Goal: Information Seeking & Learning: Find specific fact

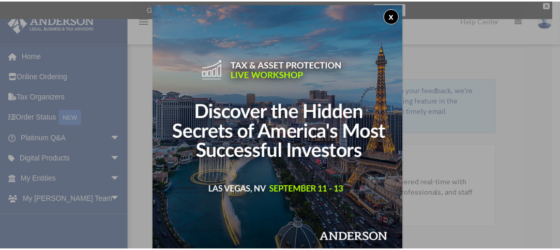
scroll to position [5, 0]
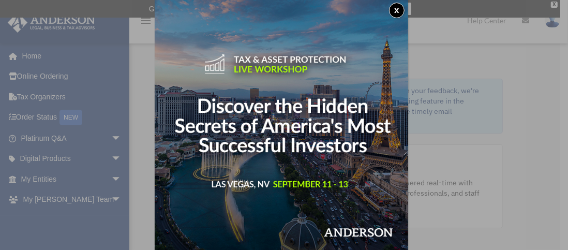
click at [401, 7] on button "x" at bounding box center [397, 11] width 16 height 16
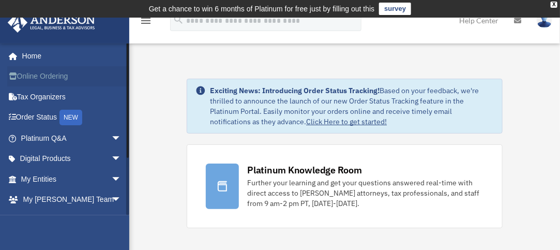
click at [54, 75] on link "Online Ordering" at bounding box center [72, 76] width 130 height 21
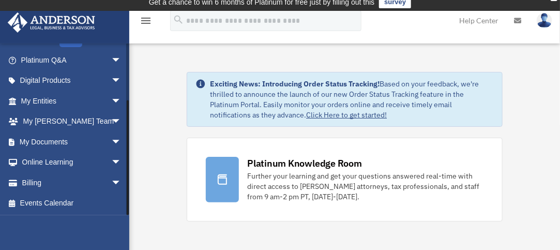
scroll to position [6, 0]
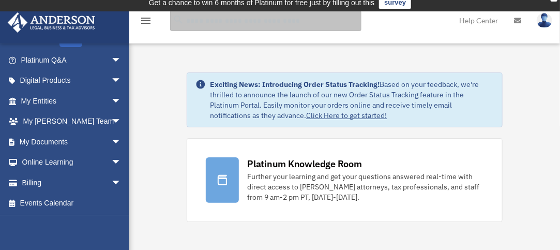
click at [209, 20] on input "search" at bounding box center [265, 20] width 191 height 21
type input "**********"
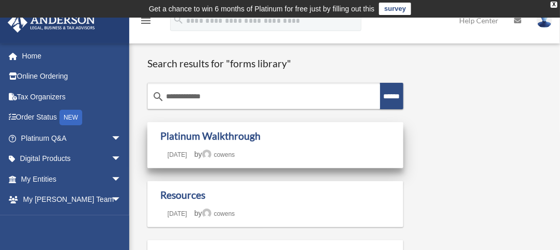
click at [280, 136] on h1 "Platinum Walkthrough" at bounding box center [275, 136] width 230 height 13
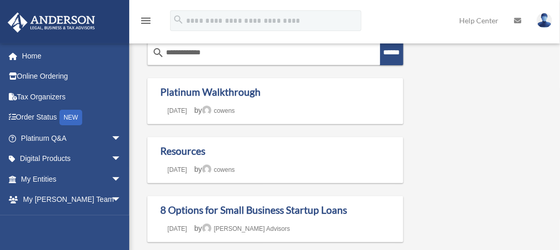
scroll to position [42, 0]
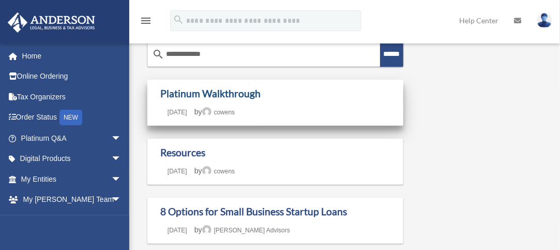
click at [225, 92] on link "Platinum Walkthrough" at bounding box center [210, 93] width 100 height 12
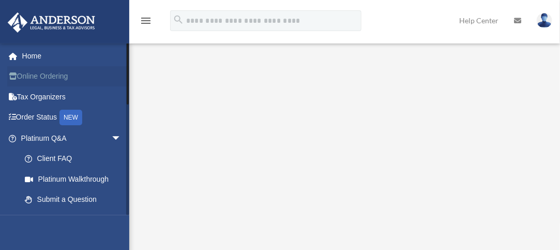
scroll to position [40, 0]
click at [143, 22] on icon "menu" at bounding box center [146, 20] width 12 height 12
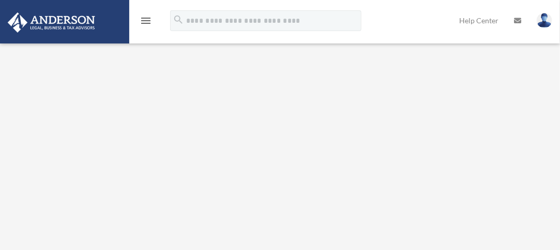
click at [143, 22] on icon "menu" at bounding box center [146, 20] width 12 height 12
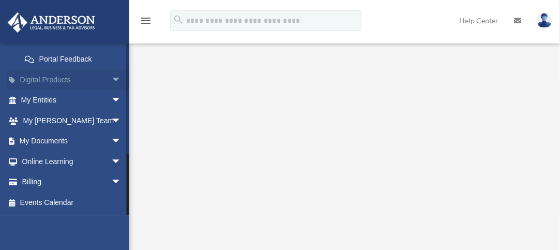
scroll to position [49, 0]
click at [78, 136] on link "My Documents arrow_drop_down" at bounding box center [72, 141] width 130 height 21
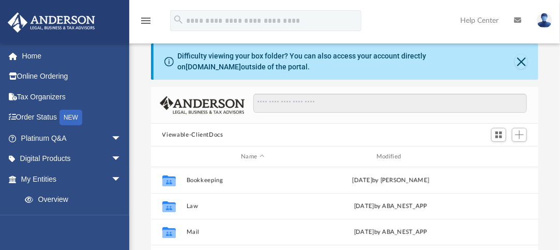
scroll to position [42, 0]
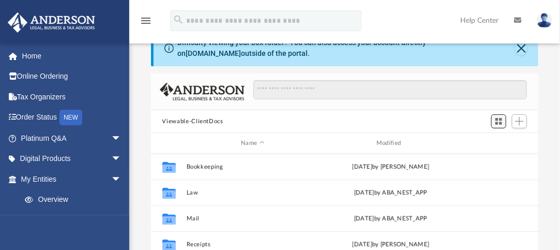
click at [504, 121] on button "Switch to Grid View" at bounding box center [499, 121] width 16 height 14
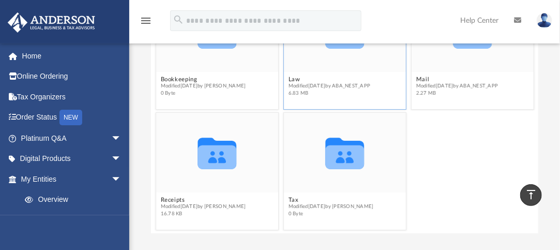
scroll to position [177, 0]
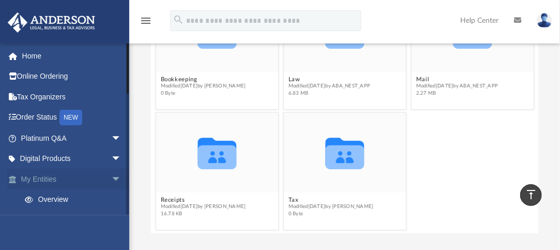
click at [88, 180] on link "My Entities arrow_drop_down" at bounding box center [72, 179] width 130 height 21
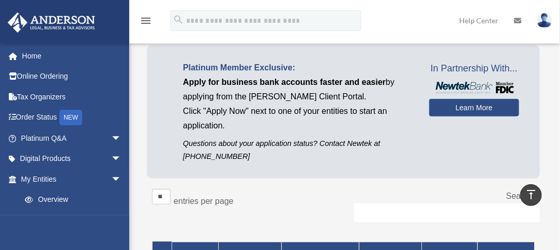
scroll to position [68, 0]
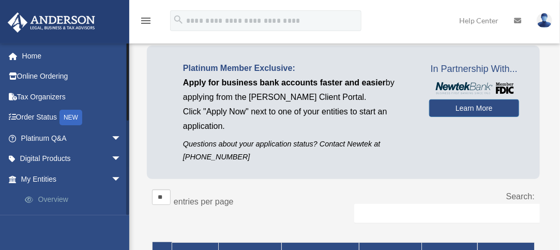
click at [53, 199] on link "Overview" at bounding box center [75, 199] width 123 height 21
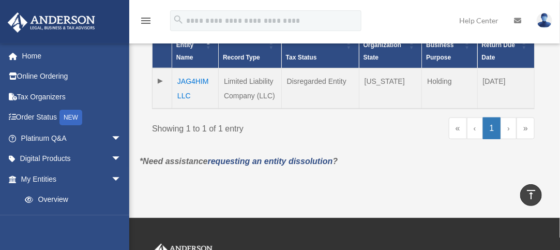
scroll to position [289, 0]
click at [298, 161] on p "*Need assistance requesting an entity dissolution ?" at bounding box center [343, 161] width 423 height 14
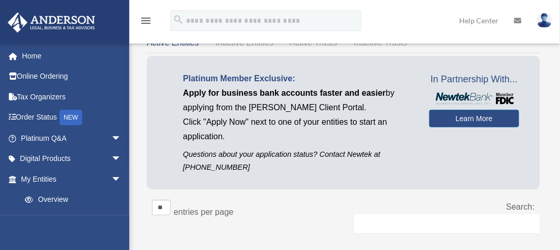
scroll to position [0, 0]
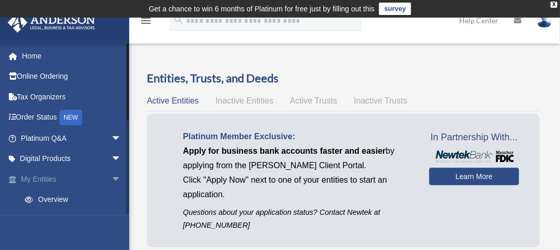
click at [111, 179] on span "arrow_drop_down" at bounding box center [121, 179] width 21 height 21
click at [111, 197] on span "arrow_drop_down" at bounding box center [121, 199] width 21 height 21
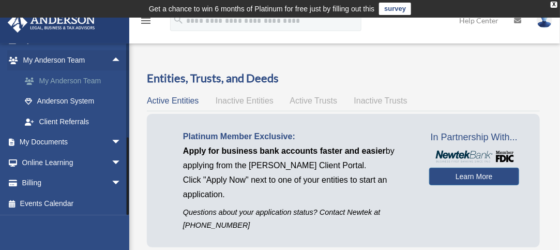
scroll to position [139, 0]
click at [111, 138] on span "arrow_drop_down" at bounding box center [121, 142] width 21 height 21
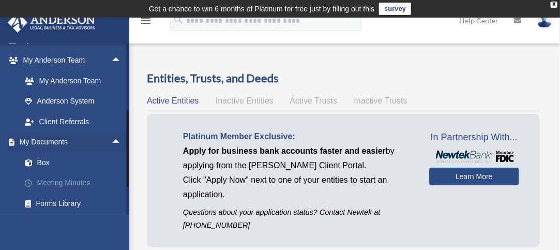
scroll to position [156, 0]
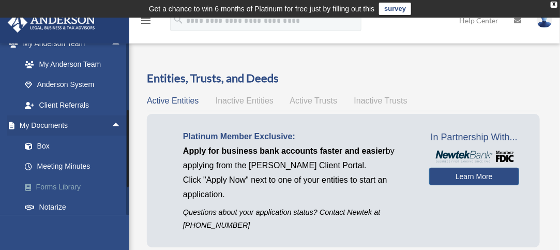
click at [72, 185] on link "Forms Library" at bounding box center [75, 186] width 123 height 21
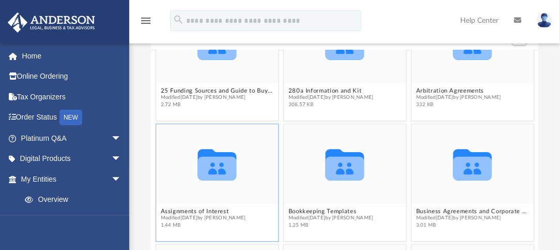
scroll to position [50, 0]
click at [215, 169] on icon "grid" at bounding box center [217, 169] width 39 height 24
click at [214, 211] on button "Assignments of Interest" at bounding box center [202, 211] width 85 height 7
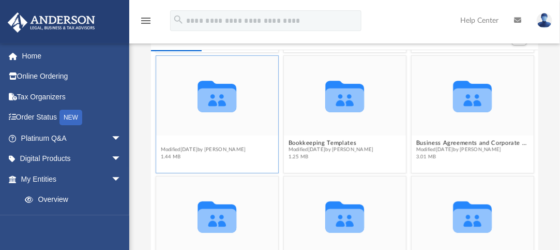
scroll to position [124, 0]
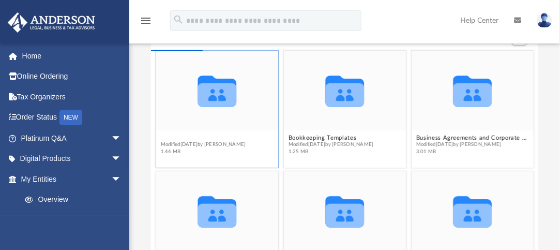
type input "*"
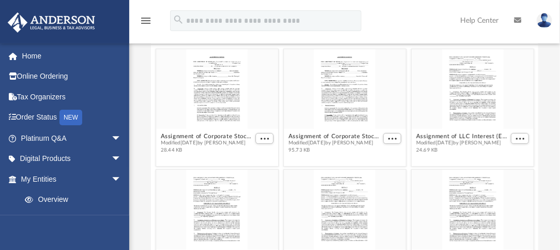
scroll to position [0, 0]
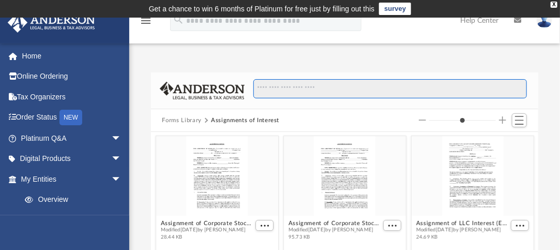
click at [307, 88] on input "Search files and folders" at bounding box center [390, 89] width 274 height 20
type input "*"
type input "**"
type input "*"
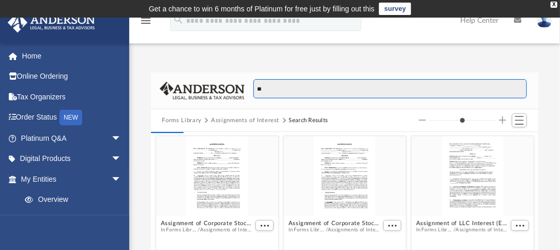
type input "*"
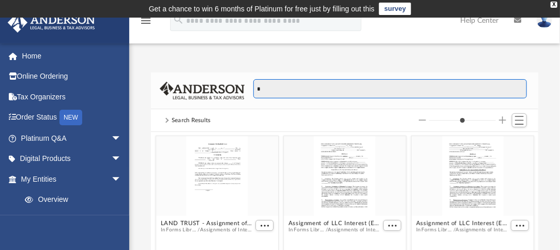
scroll to position [227, 380]
type input "**"
type input "*"
type input "***"
type input "*"
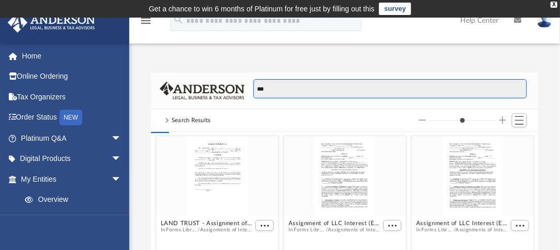
type input "****"
type input "*"
type input "*****"
type input "*"
type input "******"
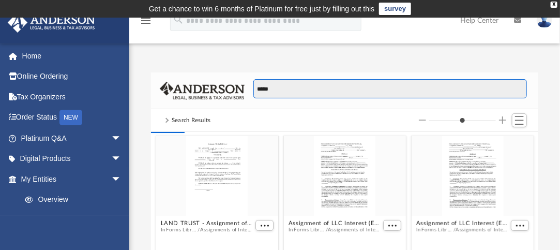
type input "*"
type input "*******"
type input "*"
type input "********"
type input "*"
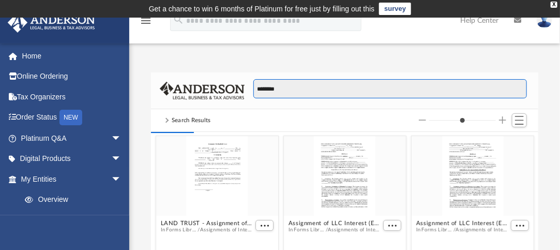
type input "*********"
type input "*"
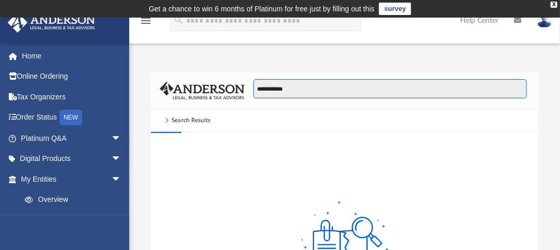
type input "**********"
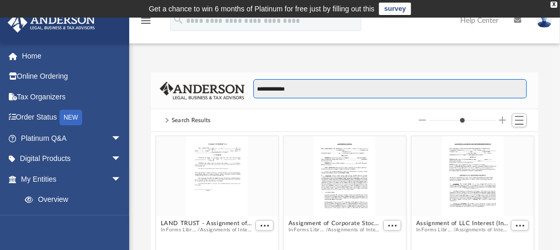
type input "*"
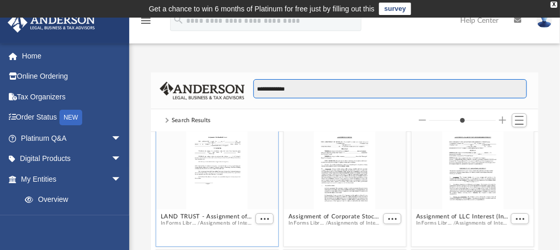
scroll to position [7, 0]
type input "**********"
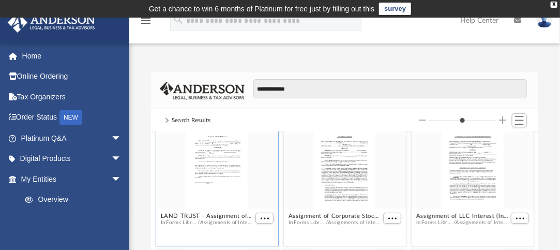
click at [238, 170] on div "grid" at bounding box center [217, 169] width 122 height 80
type input "*"
click at [261, 217] on span "More options" at bounding box center [264, 218] width 8 height 5
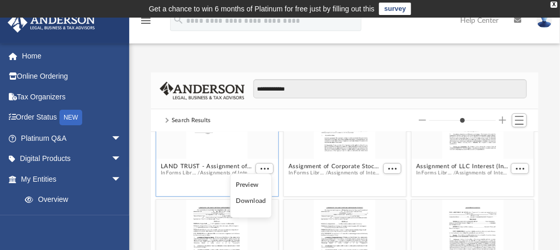
scroll to position [58, 0]
click at [251, 202] on li "Download" at bounding box center [251, 201] width 30 height 11
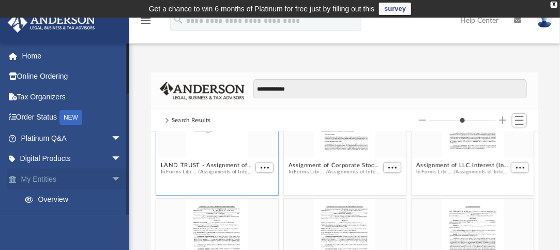
click at [77, 173] on link "My Entities arrow_drop_down" at bounding box center [72, 179] width 130 height 21
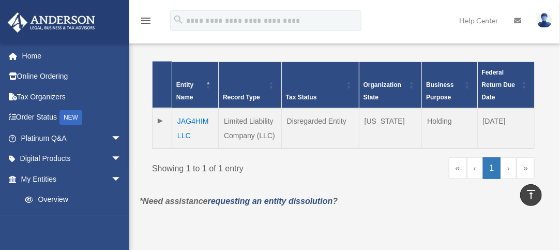
scroll to position [265, 0]
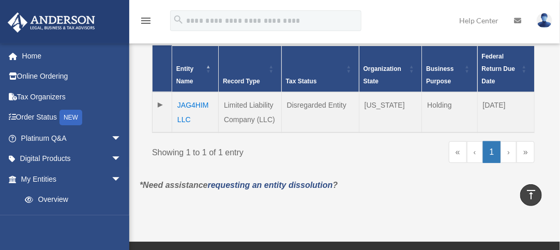
click at [512, 153] on link "›" at bounding box center [509, 152] width 16 height 22
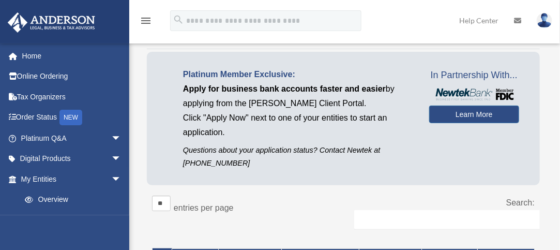
scroll to position [63, 0]
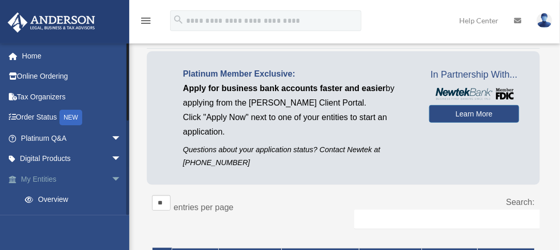
click at [111, 178] on span "arrow_drop_down" at bounding box center [121, 179] width 21 height 21
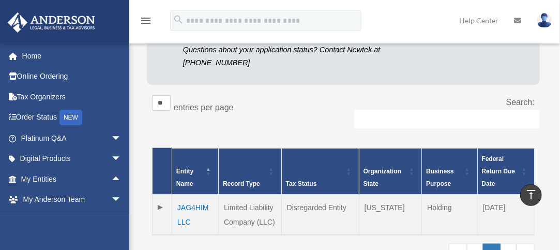
scroll to position [162, 0]
click at [38, 57] on link "Home" at bounding box center [72, 56] width 130 height 21
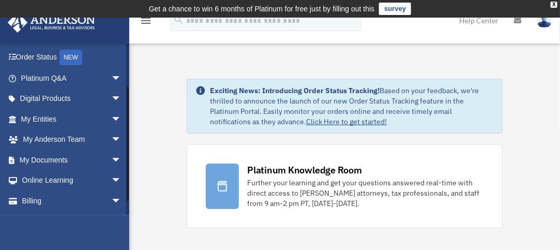
scroll to position [59, 0]
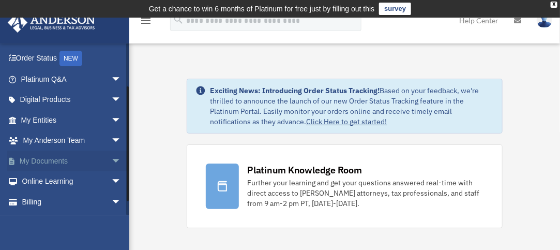
click at [111, 156] on span "arrow_drop_down" at bounding box center [121, 161] width 21 height 21
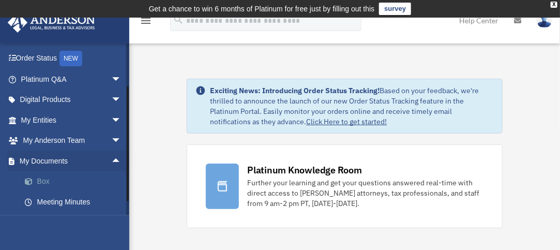
click at [108, 185] on link "Box" at bounding box center [75, 181] width 123 height 21
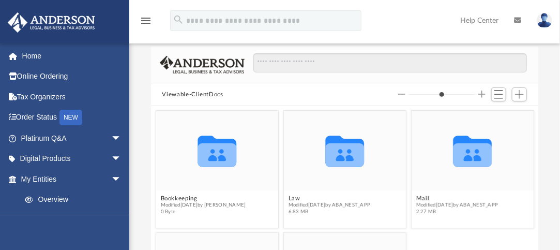
scroll to position [61, 0]
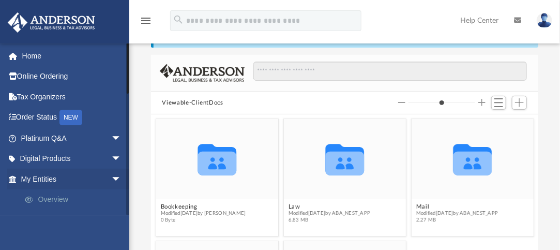
click at [78, 199] on link "Overview" at bounding box center [75, 199] width 123 height 21
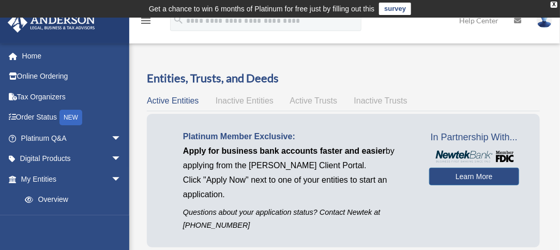
click at [320, 102] on span "Active Trusts" at bounding box center [314, 100] width 48 height 9
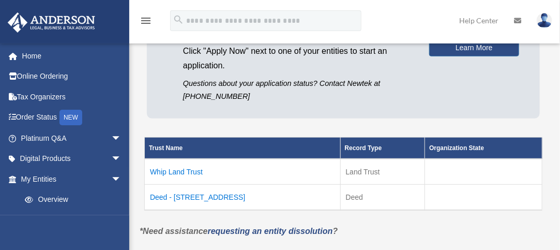
scroll to position [128, 0]
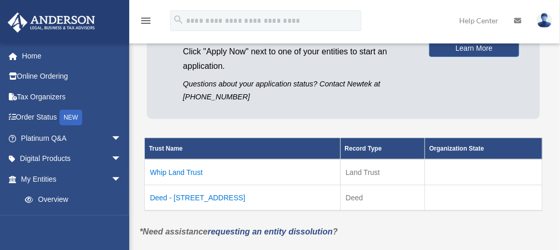
click at [187, 170] on td "Whip Land Trust" at bounding box center [243, 172] width 196 height 26
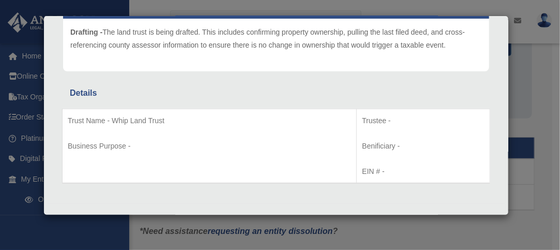
scroll to position [133, 0]
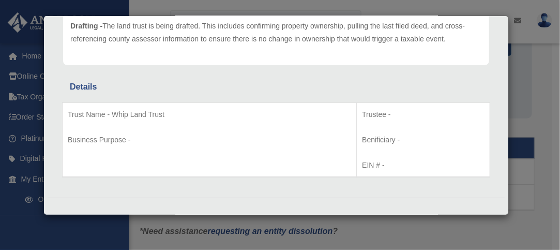
click at [380, 114] on p "Trustee -" at bounding box center [423, 114] width 123 height 13
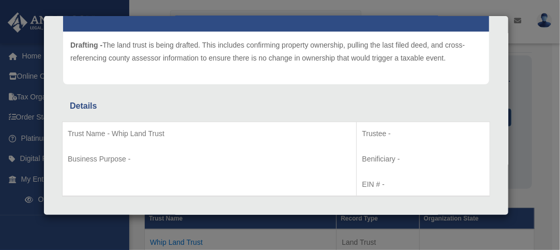
scroll to position [117, 0]
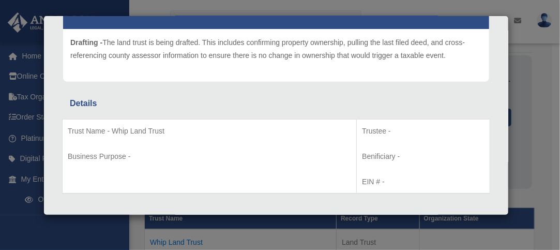
click at [150, 130] on p "Trust Name - Whip Land Trust" at bounding box center [209, 131] width 283 height 13
click at [130, 154] on p "Business Purpose -" at bounding box center [209, 156] width 283 height 13
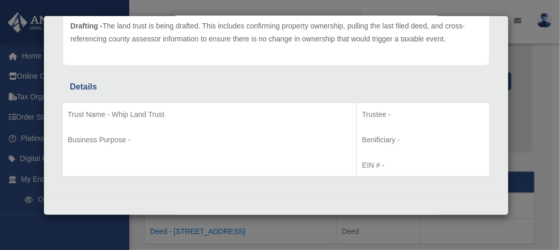
scroll to position [94, 0]
click at [394, 139] on p "Benificiary -" at bounding box center [423, 139] width 123 height 13
click at [391, 139] on p "Benificiary -" at bounding box center [423, 139] width 123 height 13
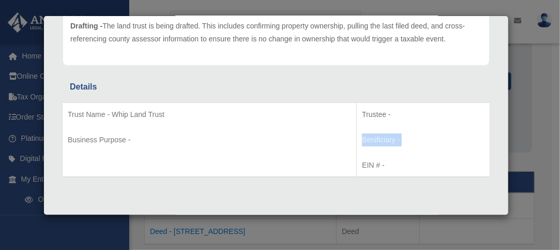
click at [391, 139] on p "Benificiary -" at bounding box center [423, 139] width 123 height 13
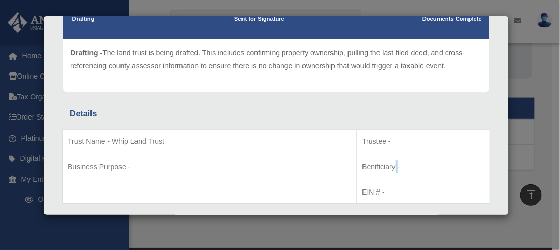
scroll to position [107, 0]
click at [385, 139] on p "Trustee -" at bounding box center [423, 141] width 123 height 13
click at [373, 138] on p "Trustee -" at bounding box center [423, 141] width 123 height 13
click at [202, 137] on p "Trust Name - Whip Land Trust" at bounding box center [209, 141] width 283 height 13
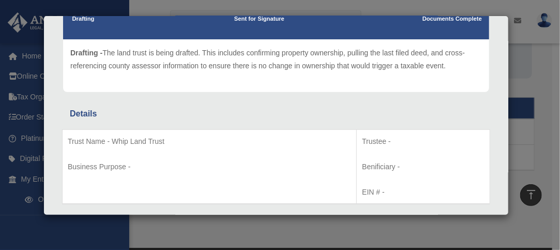
click at [158, 137] on p "Trust Name - Whip Land Trust" at bounding box center [209, 141] width 283 height 13
click at [159, 137] on p "Trust Name - Whip Land Trust" at bounding box center [209, 141] width 283 height 13
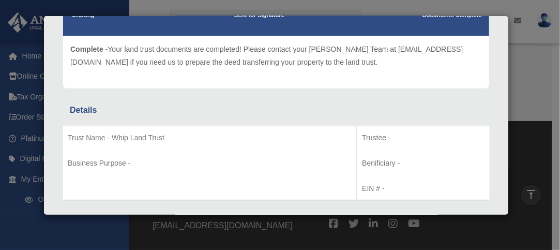
scroll to position [113, 0]
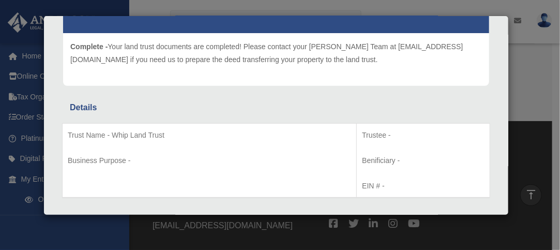
click at [118, 136] on p "Trust Name - Whip Land Trust" at bounding box center [209, 135] width 283 height 13
click at [175, 125] on td "Trust Name - Whip Land Trust Business Purpose -" at bounding box center [210, 160] width 294 height 74
click at [164, 131] on p "Trust Name - Whip Land Trust" at bounding box center [209, 135] width 283 height 13
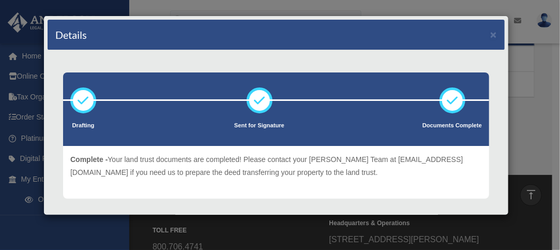
scroll to position [241, 0]
click at [490, 35] on button "×" at bounding box center [493, 34] width 7 height 11
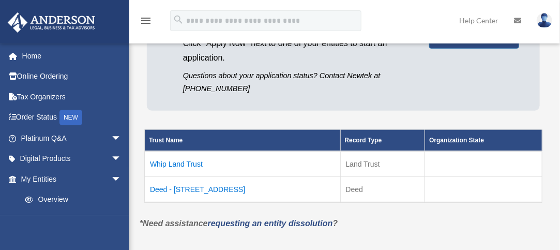
scroll to position [136, 0]
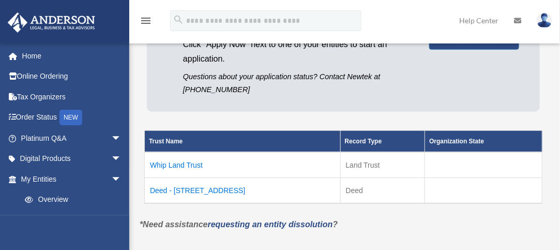
click at [228, 189] on td "Deed - [STREET_ADDRESS]" at bounding box center [243, 191] width 196 height 26
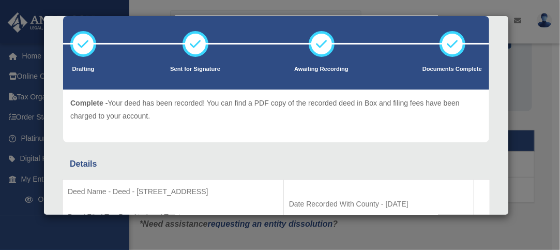
scroll to position [0, 0]
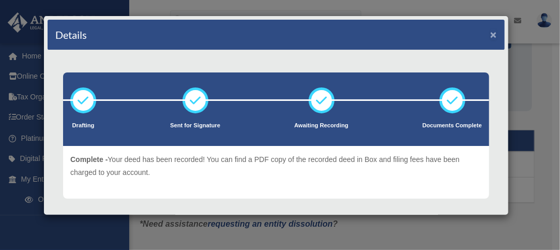
click at [490, 32] on button "×" at bounding box center [493, 34] width 7 height 11
